Goal: Task Accomplishment & Management: Use online tool/utility

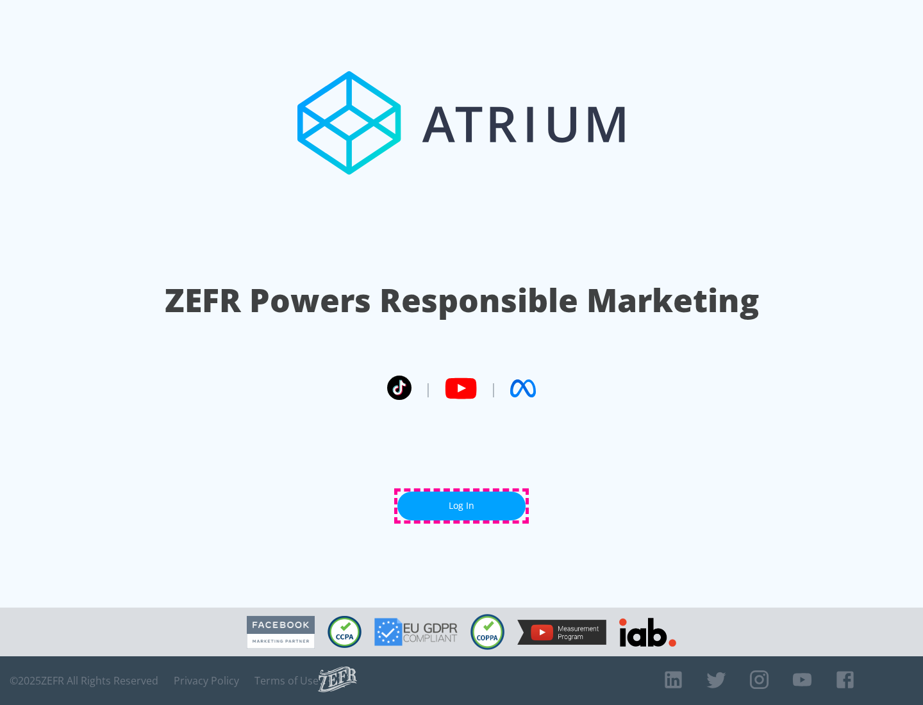
click at [462, 506] on link "Log In" at bounding box center [461, 506] width 128 height 29
